Goal: Task Accomplishment & Management: Complete application form

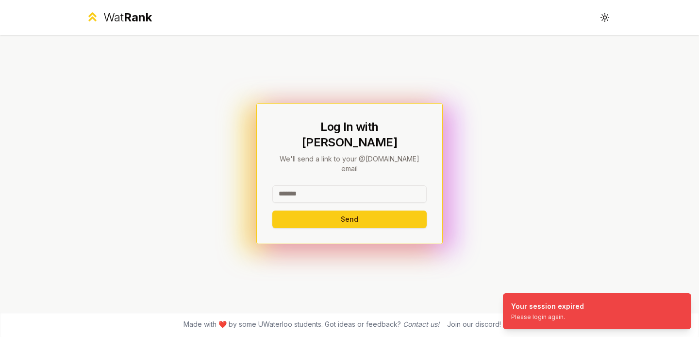
click at [318, 185] on input at bounding box center [349, 193] width 154 height 17
type input "********"
click at [337, 213] on button "Send" at bounding box center [349, 218] width 154 height 17
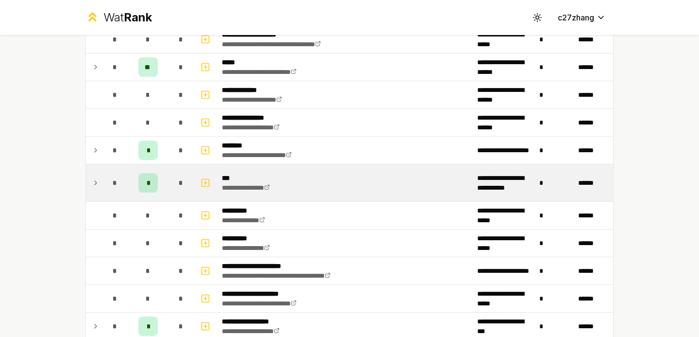
scroll to position [704, 0]
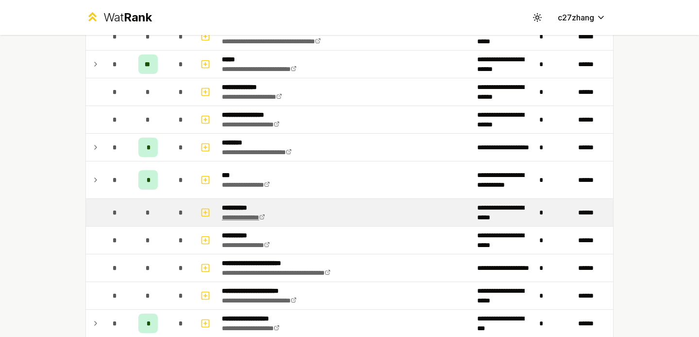
click at [265, 218] on icon at bounding box center [262, 217] width 6 height 6
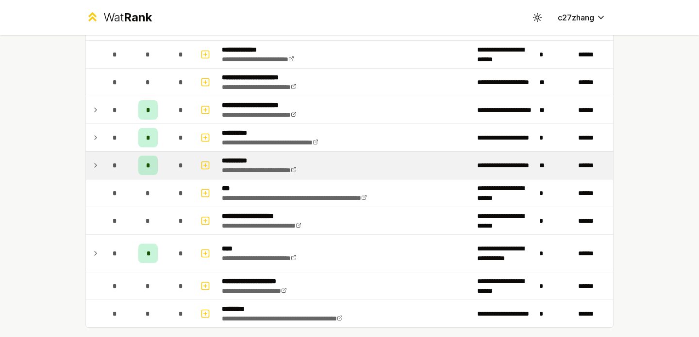
scroll to position [1091, 0]
